Goal: Task Accomplishment & Management: Use online tool/utility

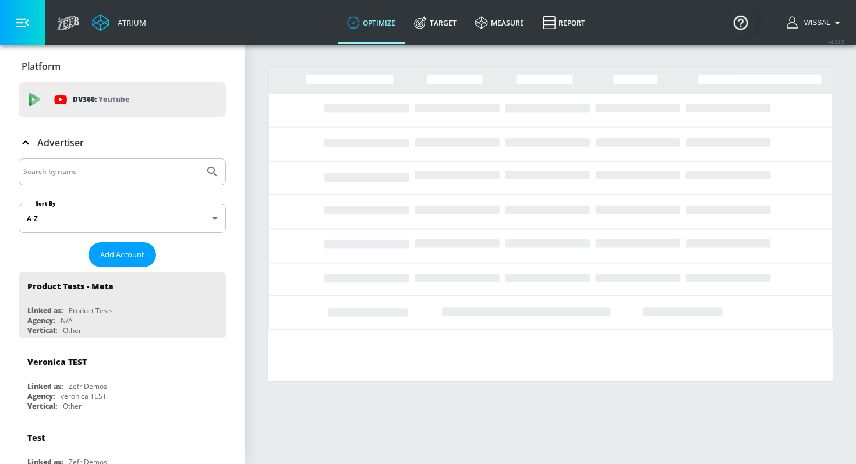
click at [108, 170] on input "Search by name" at bounding box center [111, 171] width 177 height 15
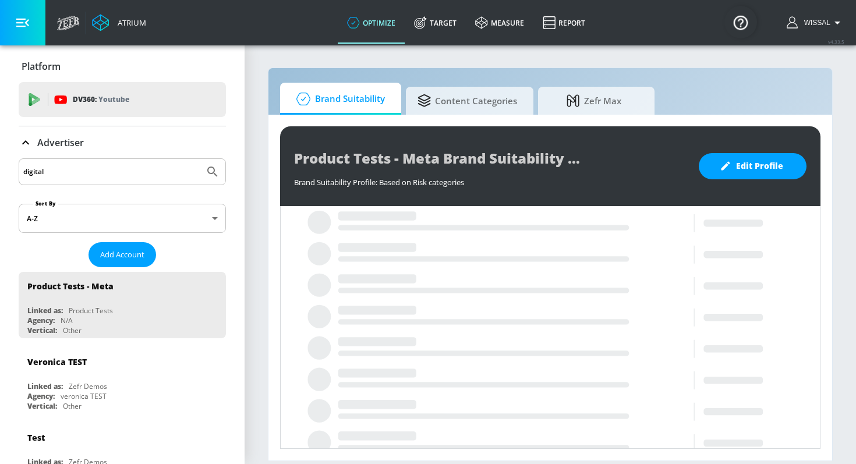
type input "digital"
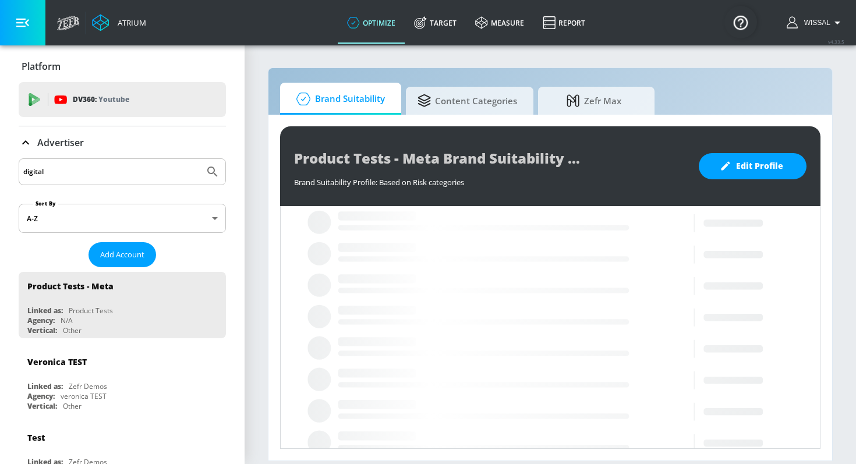
click at [200, 159] on button "Submit Search" at bounding box center [213, 172] width 26 height 26
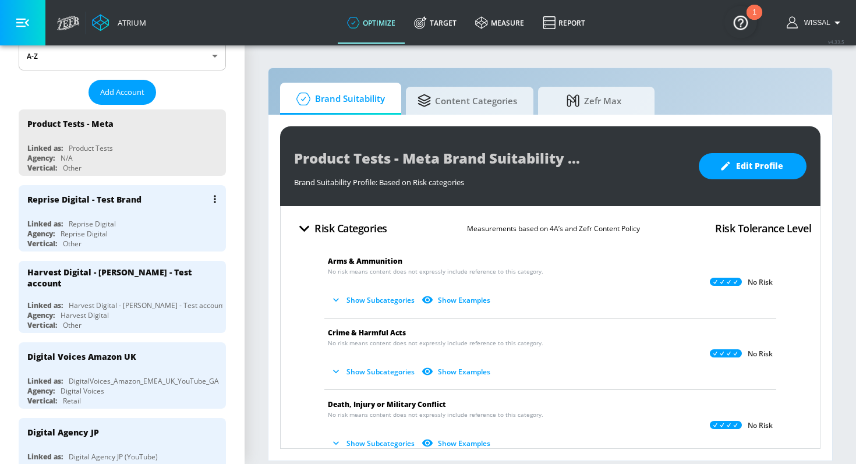
scroll to position [175, 0]
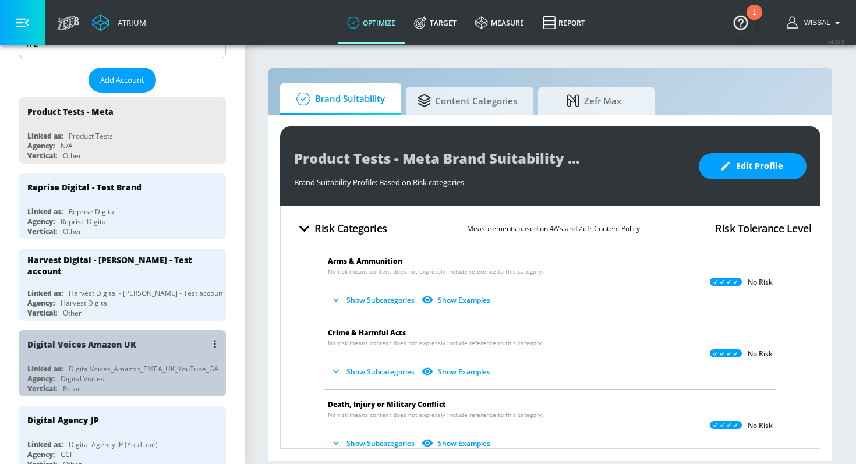
click at [152, 346] on div "Digital Voices Amazon UK" at bounding box center [125, 344] width 196 height 28
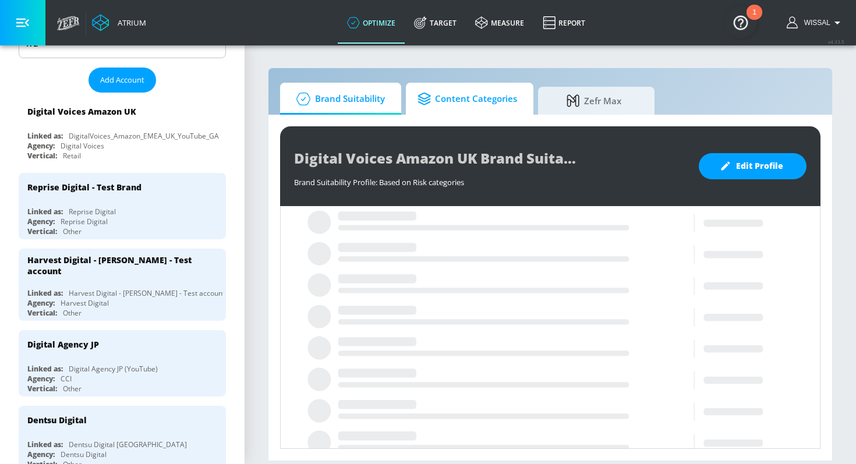
click at [491, 98] on span "Content Categories" at bounding box center [468, 99] width 100 height 28
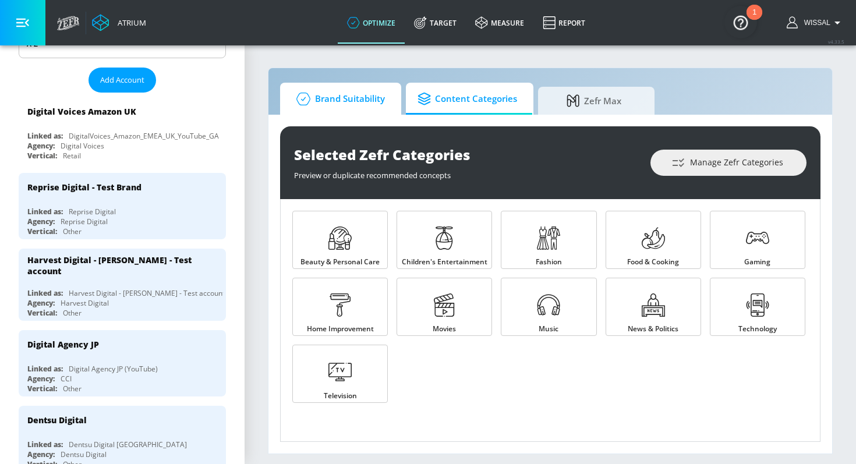
click at [358, 84] on link "Brand Suitability" at bounding box center [340, 99] width 121 height 32
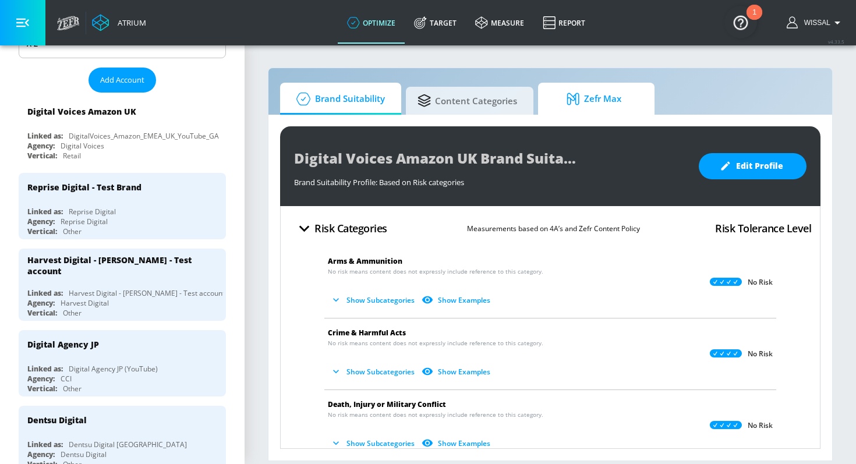
click at [545, 101] on link "Zefr Max" at bounding box center [596, 99] width 117 height 32
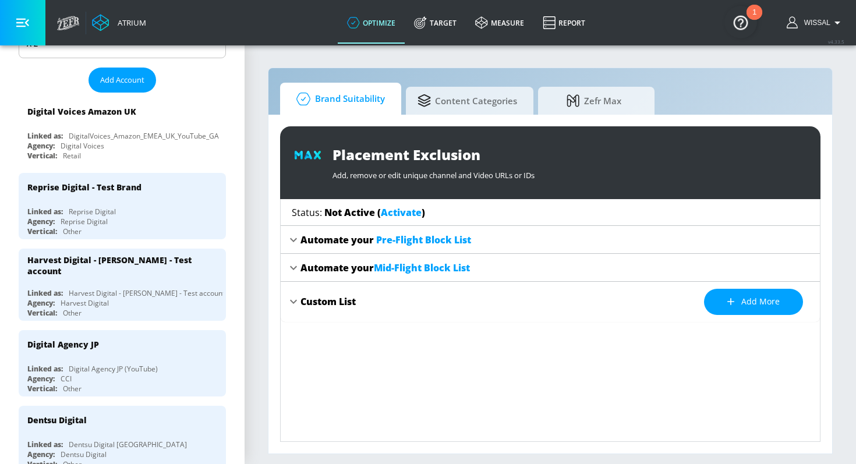
click at [359, 91] on span "Brand Suitability" at bounding box center [338, 99] width 93 height 28
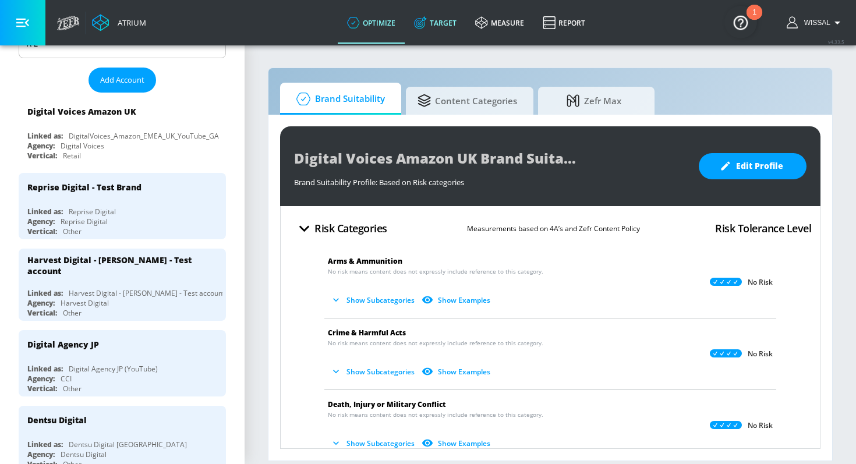
click at [452, 27] on link "Target" at bounding box center [435, 23] width 61 height 42
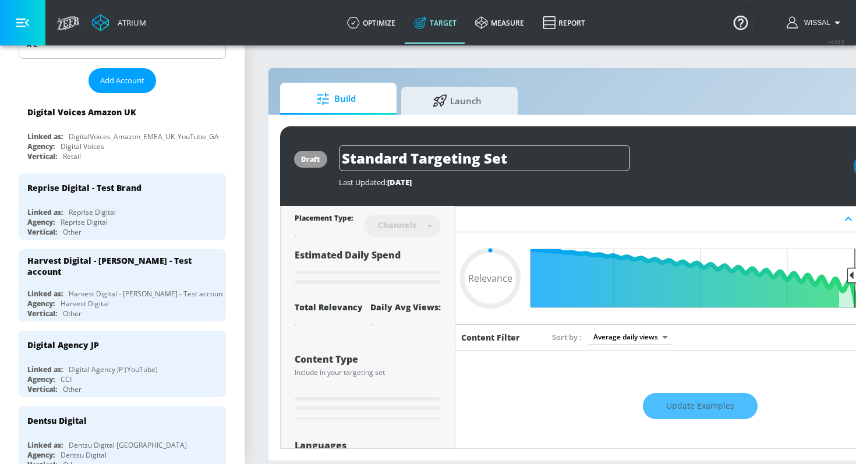
type input "0.05"
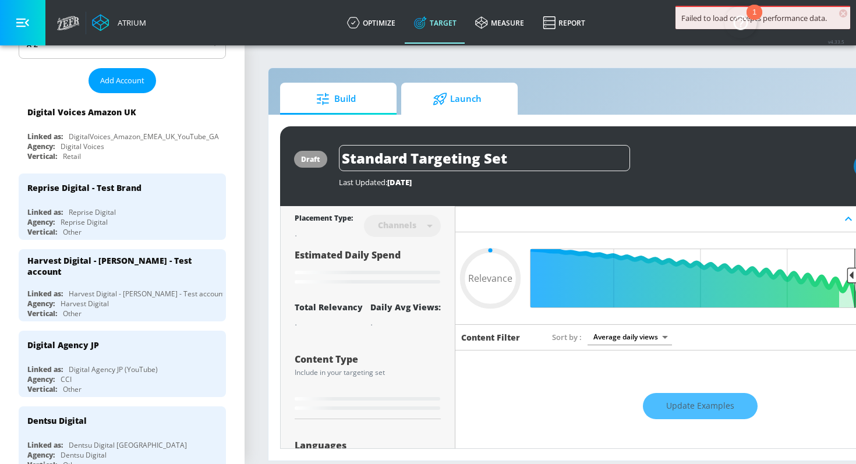
click at [451, 89] on span "Launch" at bounding box center [457, 99] width 89 height 28
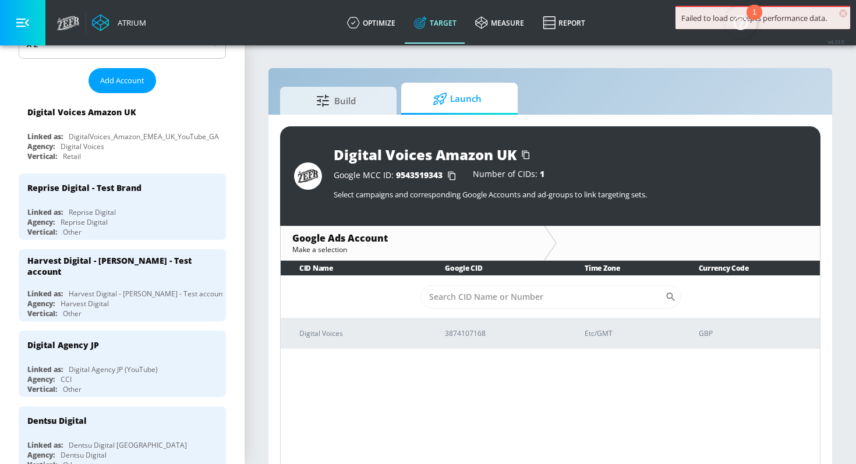
click at [841, 10] on span "×" at bounding box center [843, 13] width 8 height 8
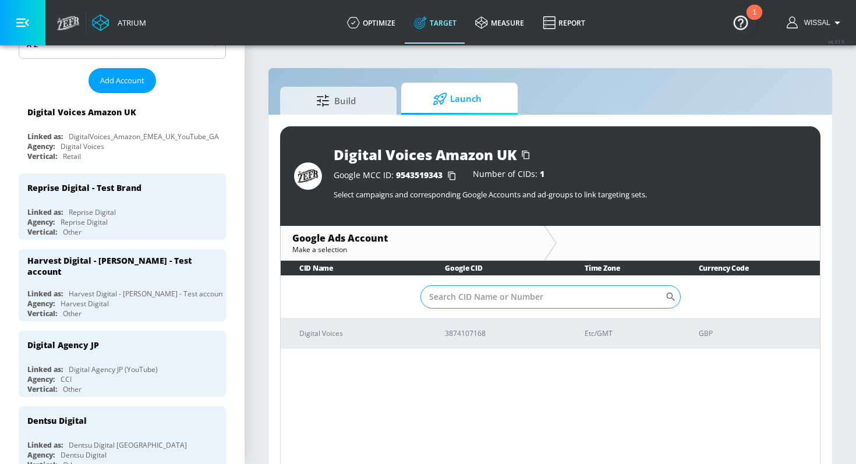
click at [645, 293] on input "Sort By" at bounding box center [543, 296] width 245 height 23
paste input "281497979074482"
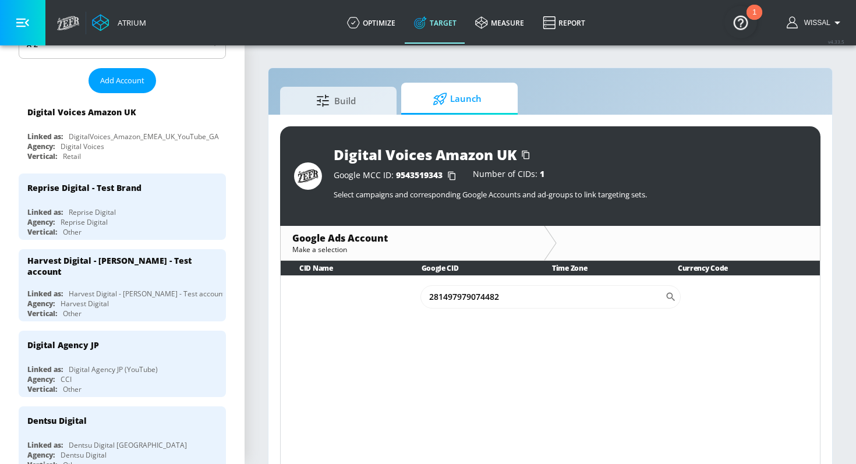
scroll to position [17, 0]
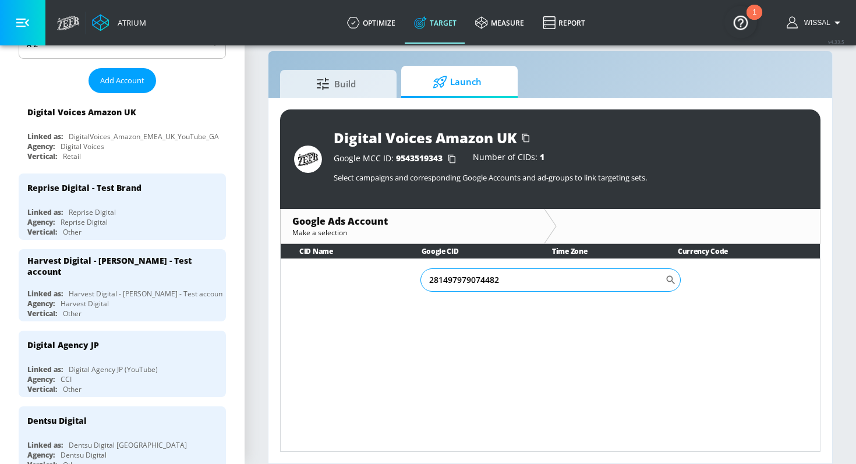
click at [514, 284] on input "281497979074482" at bounding box center [543, 280] width 245 height 23
type input "2"
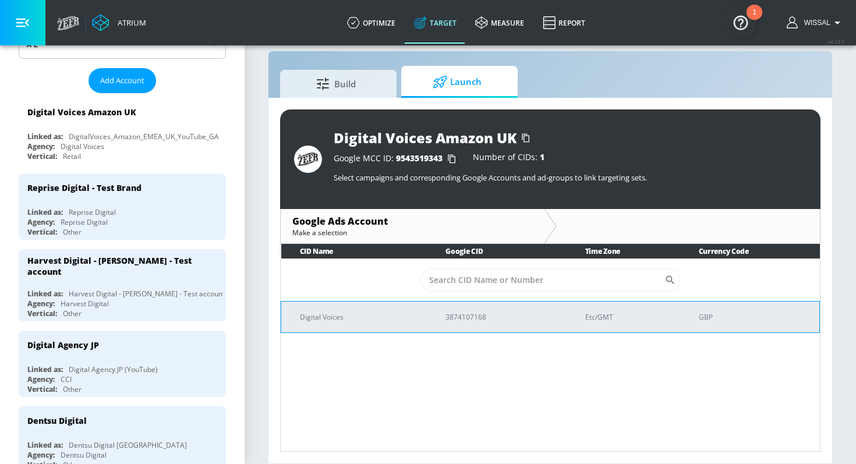
click at [361, 329] on td "Digital Voices" at bounding box center [354, 316] width 146 height 31
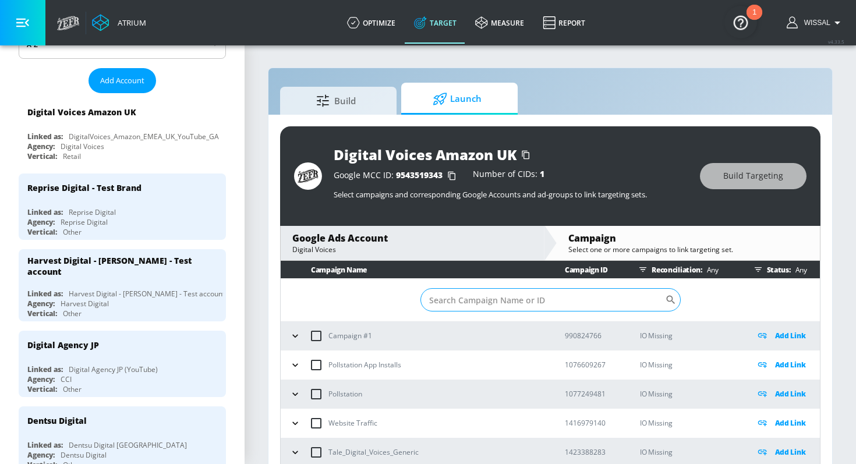
click at [488, 292] on input "Sort By" at bounding box center [543, 299] width 245 height 23
paste input "281497979074482"
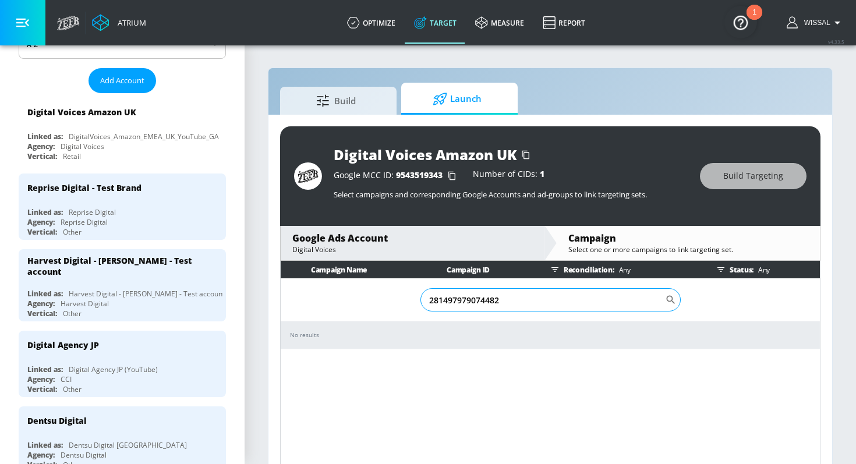
type input "281497979074482"
click at [563, 28] on link "Report" at bounding box center [564, 23] width 61 height 42
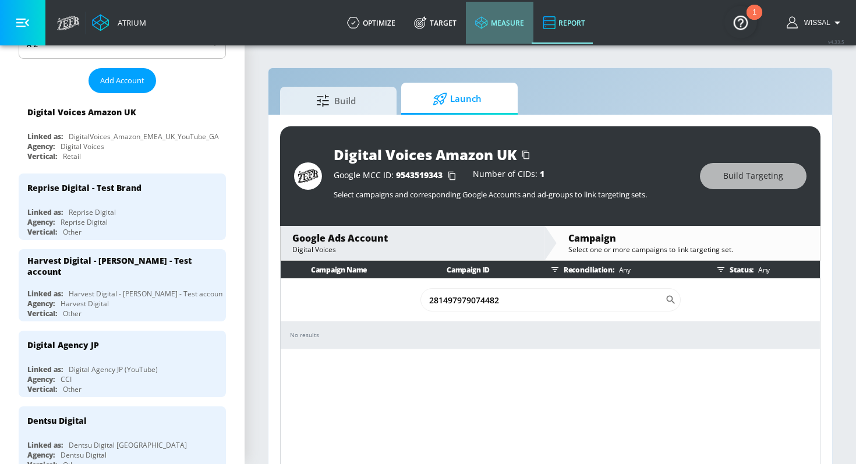
click at [497, 27] on link "measure" at bounding box center [500, 23] width 68 height 42
